Goal: Information Seeking & Learning: Compare options

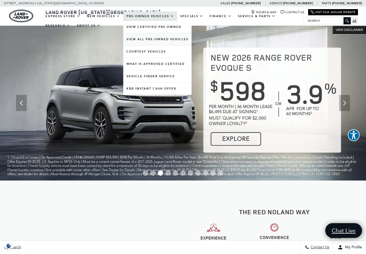
click at [147, 44] on link "View All Pre-Owned Vehicles" at bounding box center [157, 39] width 68 height 12
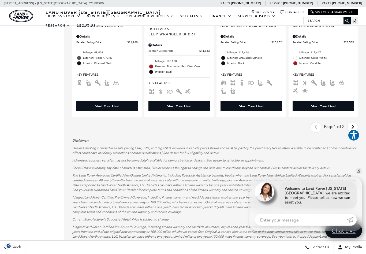
scroll to position [960, 0]
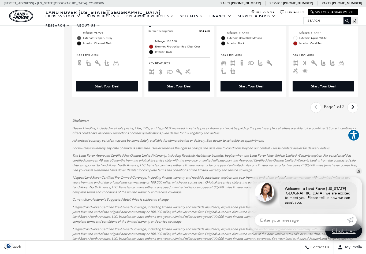
click at [353, 104] on icon "next page" at bounding box center [352, 107] width 3 height 9
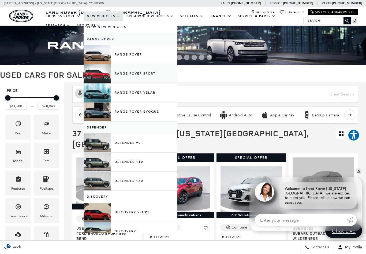
click at [134, 79] on link "Range Rover Sport" at bounding box center [131, 73] width 94 height 19
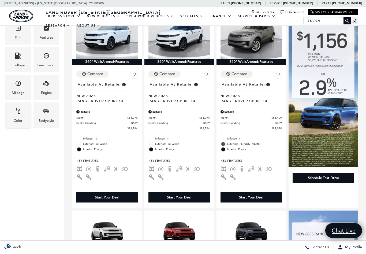
scroll to position [157, 0]
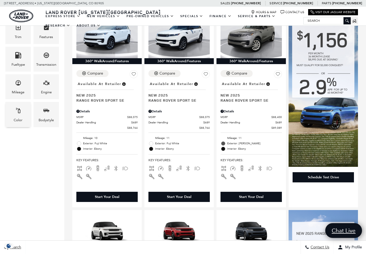
click at [18, 114] on icon "Color" at bounding box center [18, 110] width 6 height 6
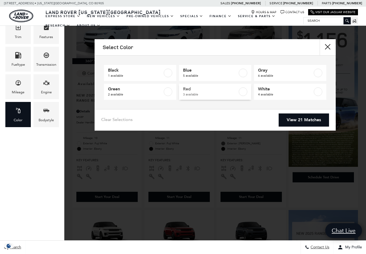
click at [244, 91] on label at bounding box center [243, 91] width 9 height 9
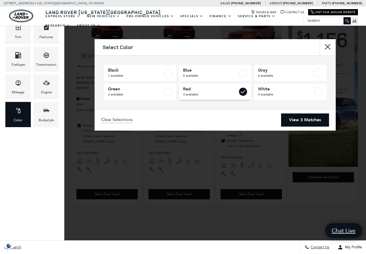
type input "$93,104"
checkbox input "true"
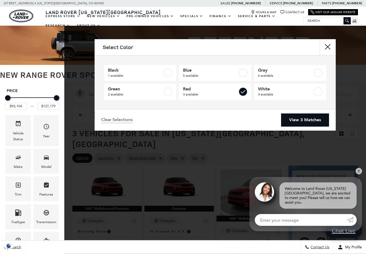
click at [297, 124] on link "View 3 Matches" at bounding box center [305, 119] width 48 height 13
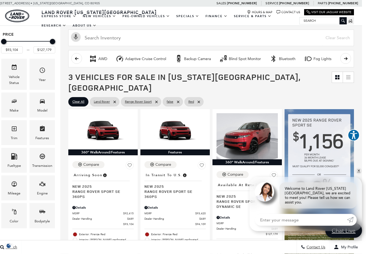
scroll to position [56, 4]
click at [41, 185] on icon "Engine" at bounding box center [42, 184] width 6 height 4
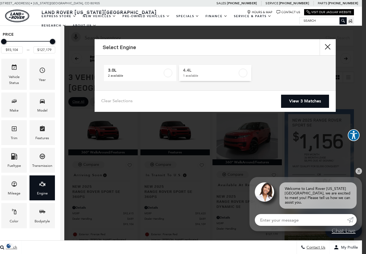
click at [244, 72] on label at bounding box center [243, 73] width 9 height 9
type input "$127,179"
checkbox input "true"
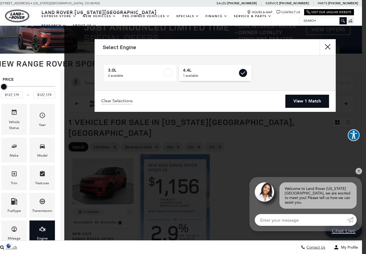
scroll to position [0, 4]
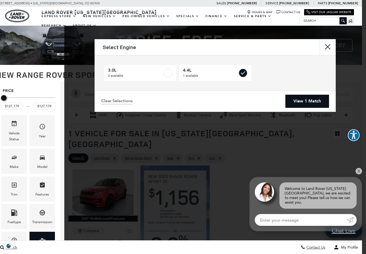
click at [299, 102] on link "View 1 Match" at bounding box center [308, 101] width 44 height 13
